Goal: Participate in discussion: Engage in conversation with other users on a specific topic

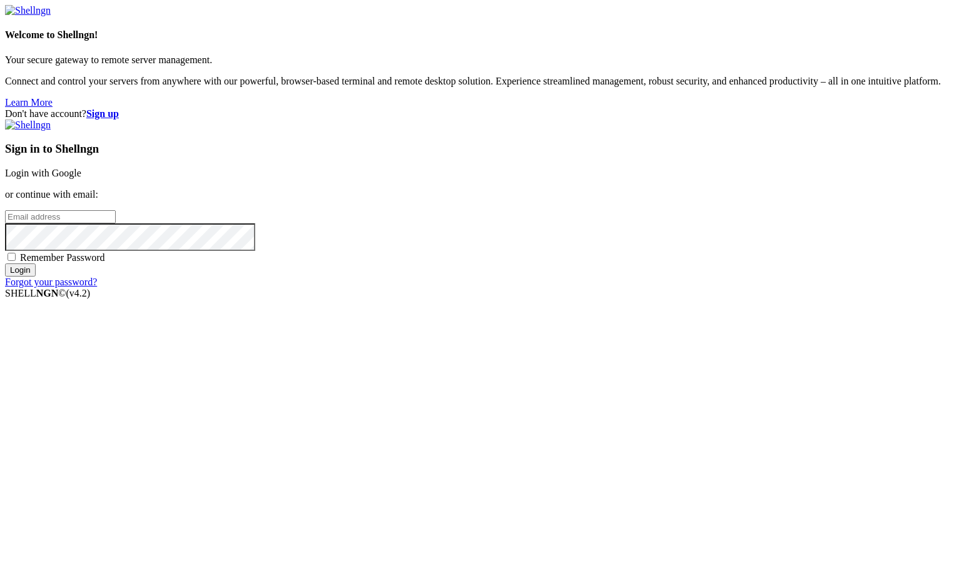
click at [81, 178] on link "Login with Google" at bounding box center [43, 173] width 76 height 11
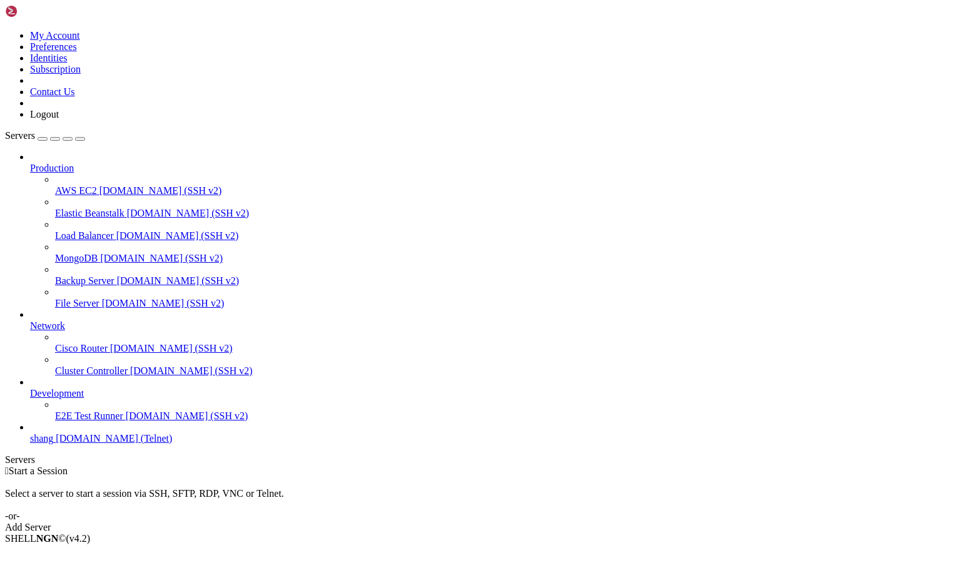
click at [34, 444] on link "shang [DOMAIN_NAME] (Telnet)" at bounding box center [494, 438] width 929 height 11
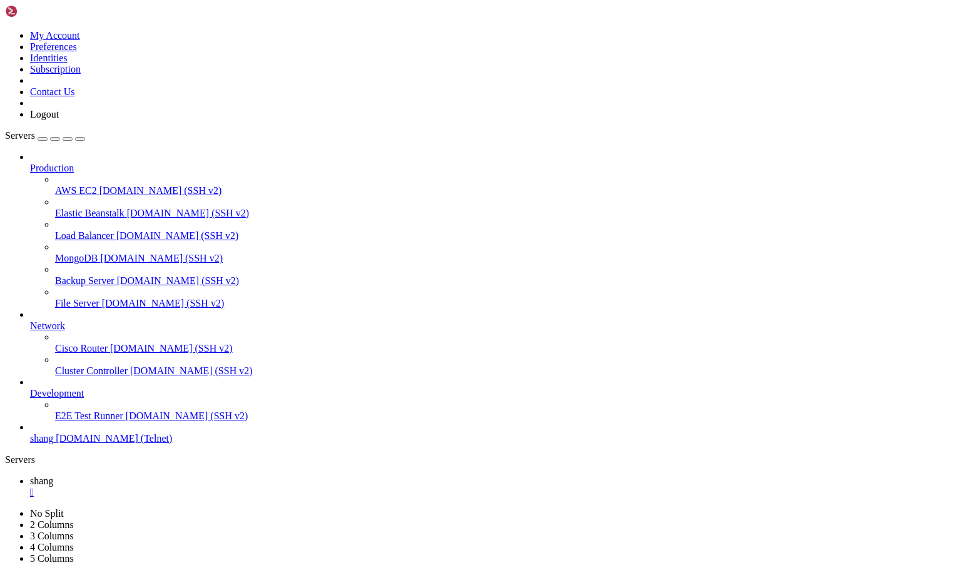
scroll to position [2298, 0]
click at [127, 208] on span "[DOMAIN_NAME] (SSH v2)" at bounding box center [188, 213] width 123 height 11
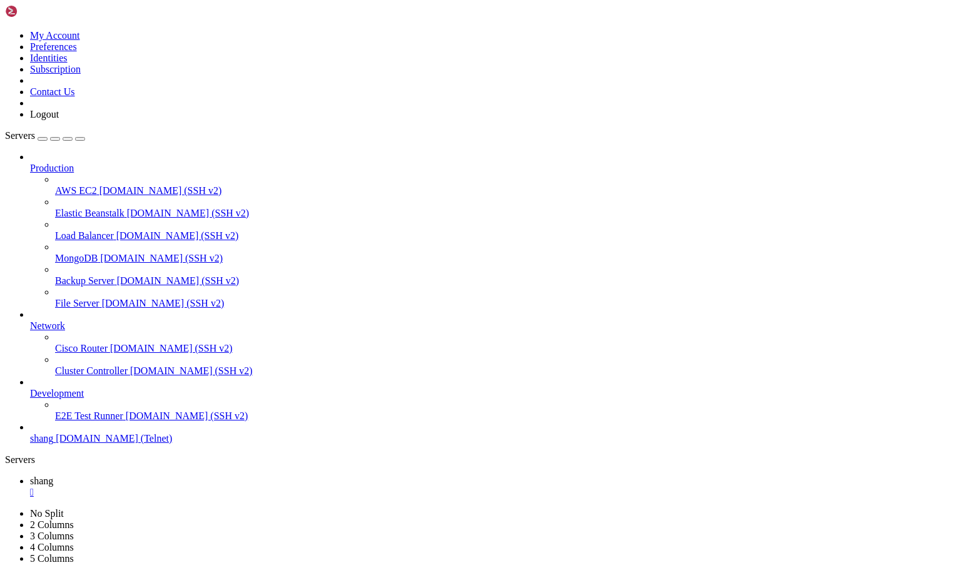
click at [127, 208] on span "[DOMAIN_NAME] (SSH v2)" at bounding box center [188, 213] width 123 height 11
click at [100, 253] on span "[DOMAIN_NAME] (SSH v2)" at bounding box center [161, 258] width 123 height 11
click at [255, 498] on link "Elastic Beanstalk " at bounding box center [494, 509] width 929 height 23
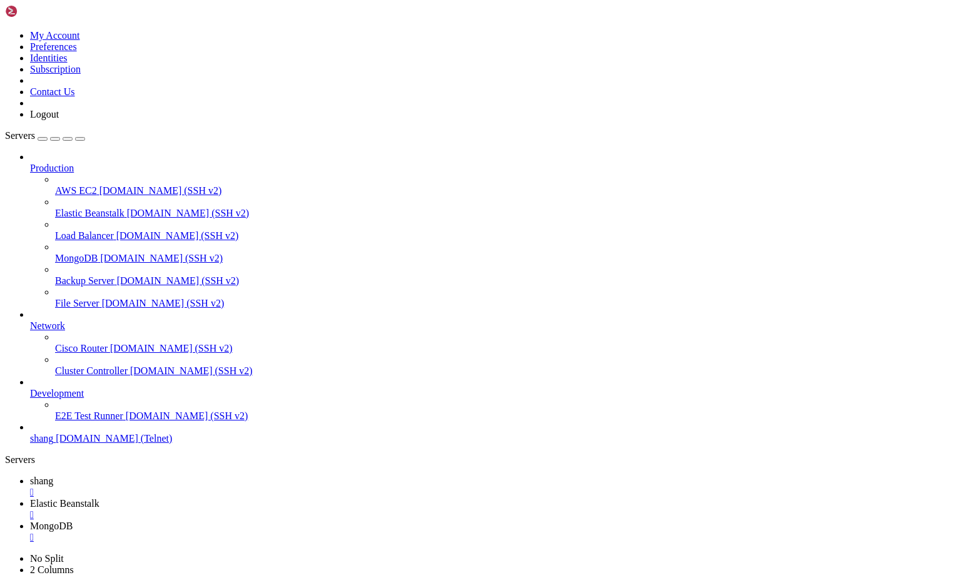
click at [73, 520] on span "MongoDB" at bounding box center [51, 525] width 43 height 11
click at [53, 475] on span "shang" at bounding box center [41, 480] width 23 height 11
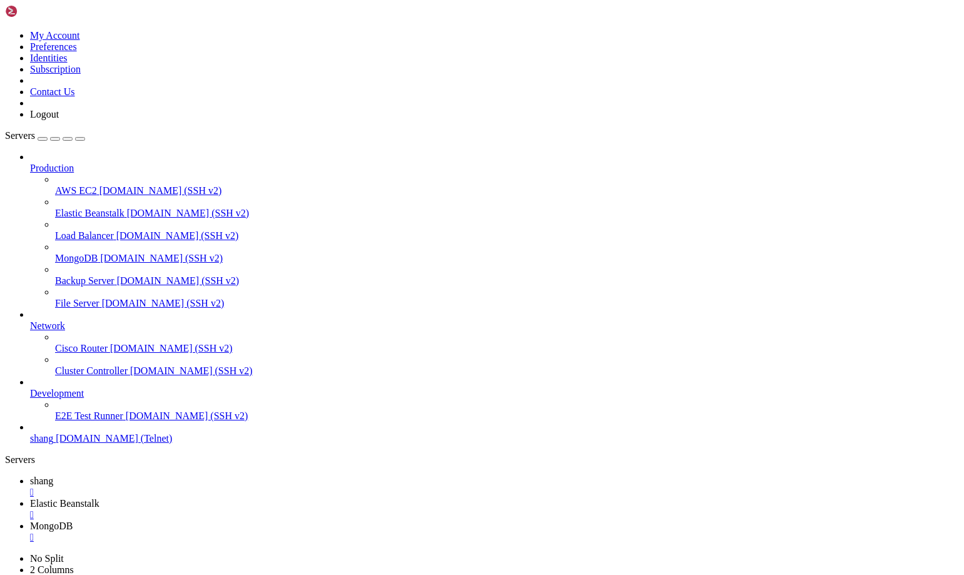
scroll to position [4409, 0]
drag, startPoint x: 84, startPoint y: 1060, endPoint x: 16, endPoint y: 1050, distance: 68.9
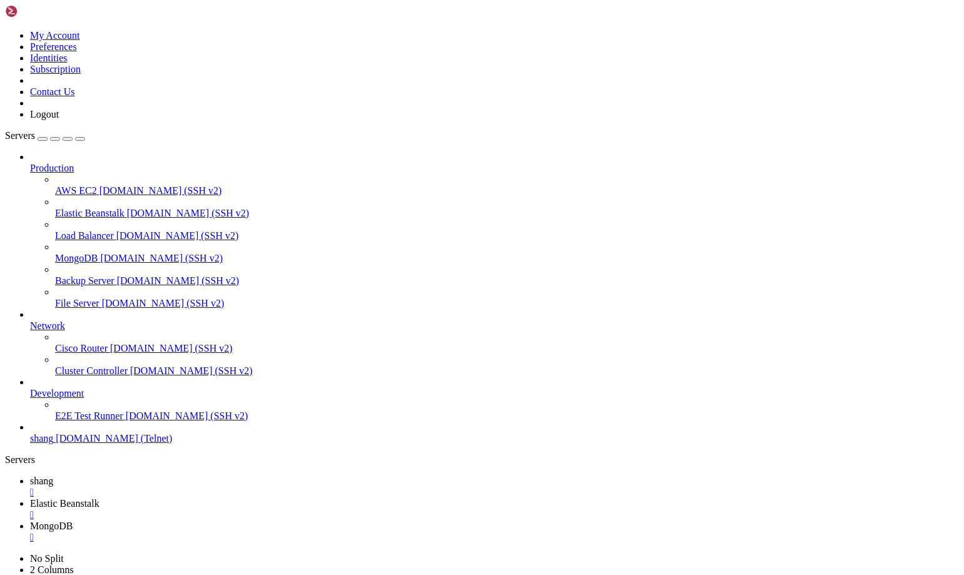
drag, startPoint x: 13, startPoint y: 1117, endPoint x: 40, endPoint y: 1104, distance: 29.9
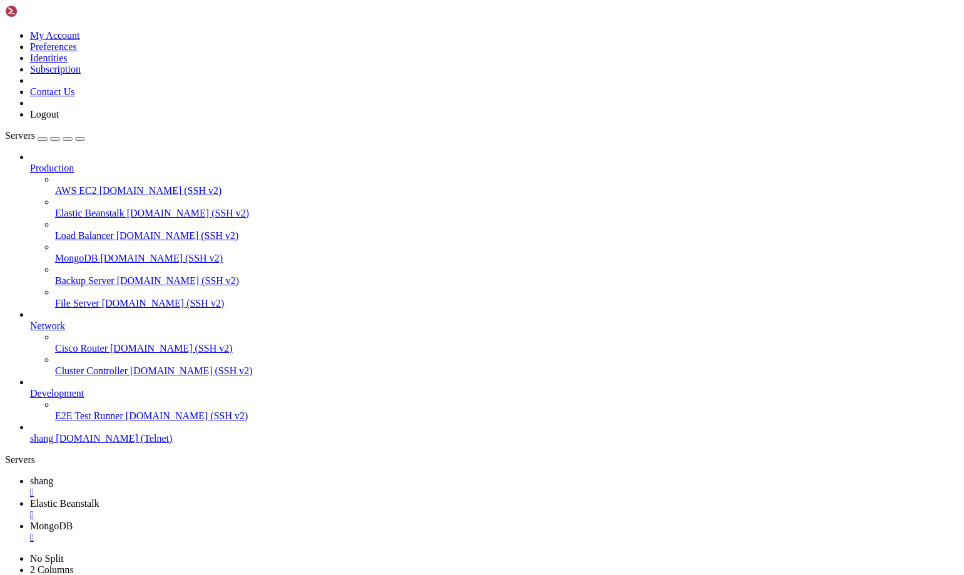
click at [99, 498] on span "Elastic Beanstalk" at bounding box center [64, 503] width 69 height 11
click at [53, 475] on span "shang" at bounding box center [41, 480] width 23 height 11
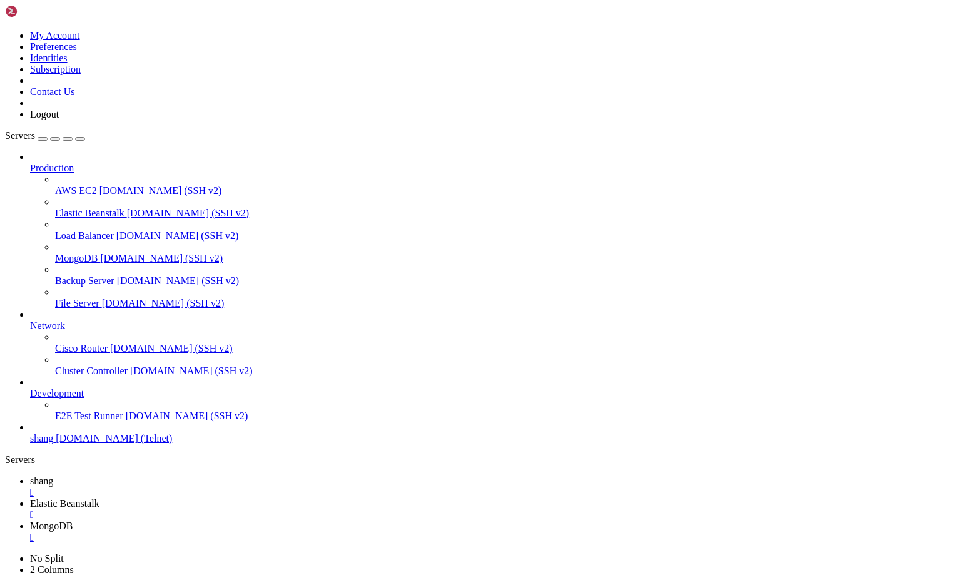
drag, startPoint x: 89, startPoint y: 1044, endPoint x: 13, endPoint y: 1046, distance: 76.3
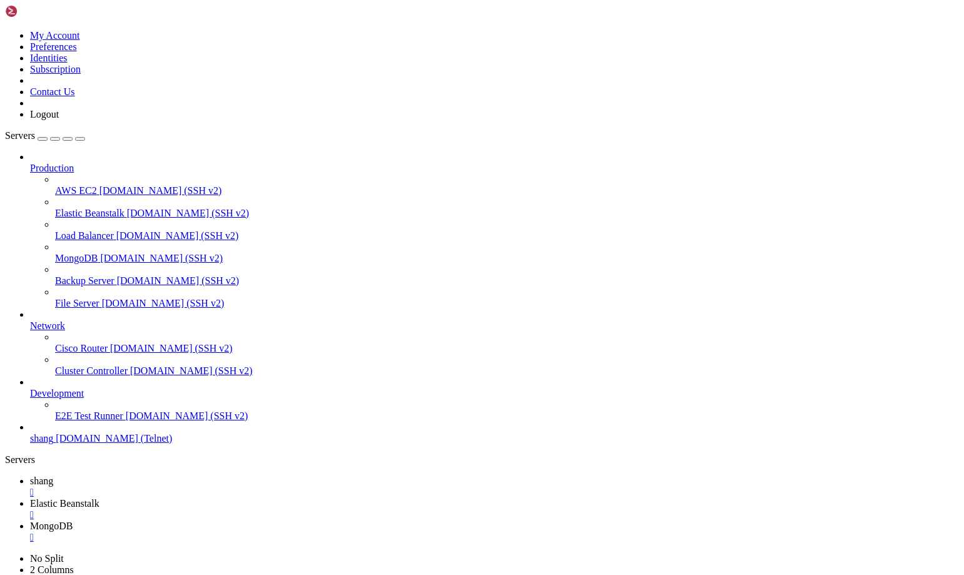
scroll to position [17672, 0]
click at [99, 498] on span "Elastic Beanstalk" at bounding box center [64, 503] width 69 height 11
click at [53, 475] on span "shang" at bounding box center [41, 480] width 23 height 11
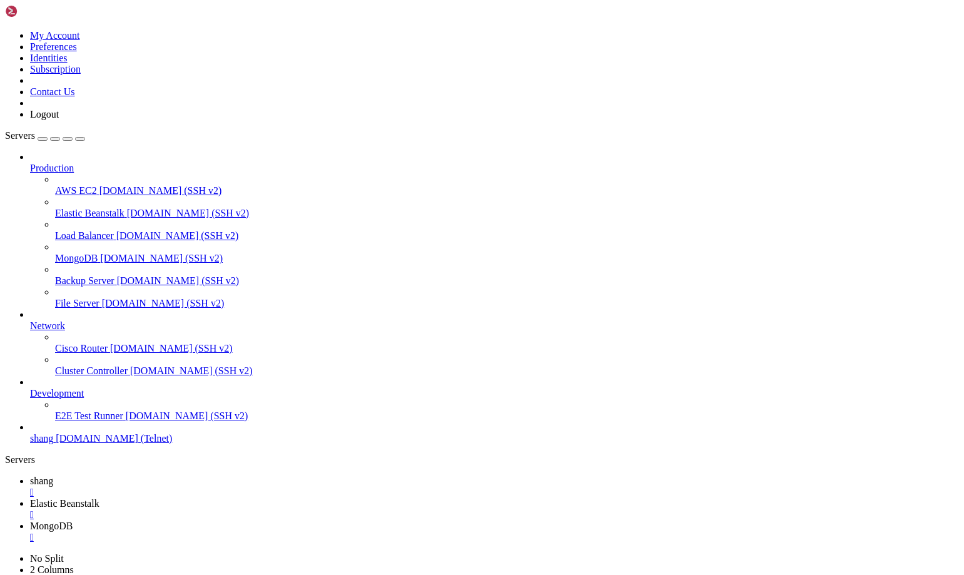
scroll to position [19173, 0]
click at [99, 498] on span "Elastic Beanstalk" at bounding box center [64, 503] width 69 height 11
